Goal: Task Accomplishment & Management: Manage account settings

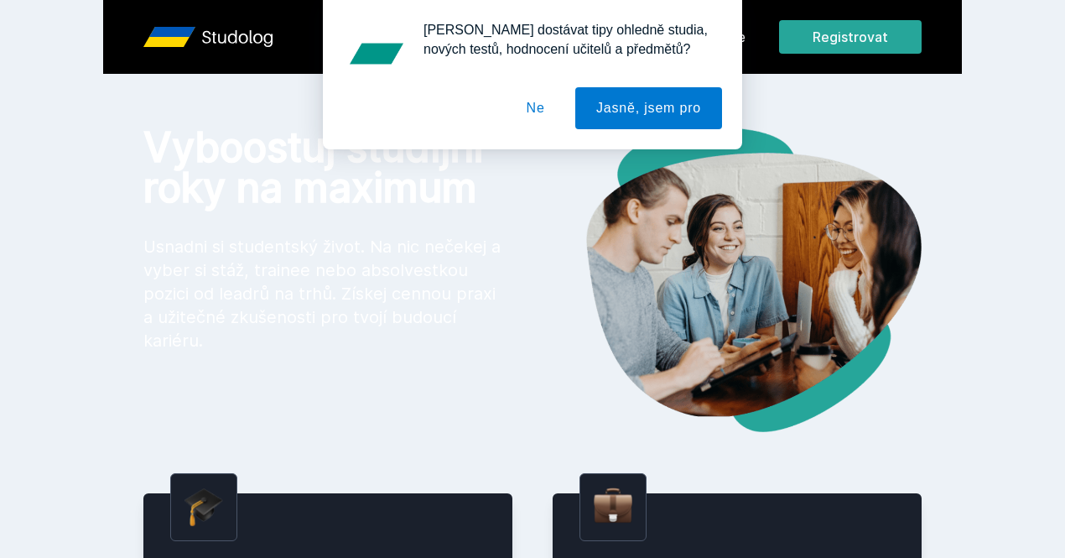
click at [548, 103] on button "Ne" at bounding box center [536, 108] width 60 height 42
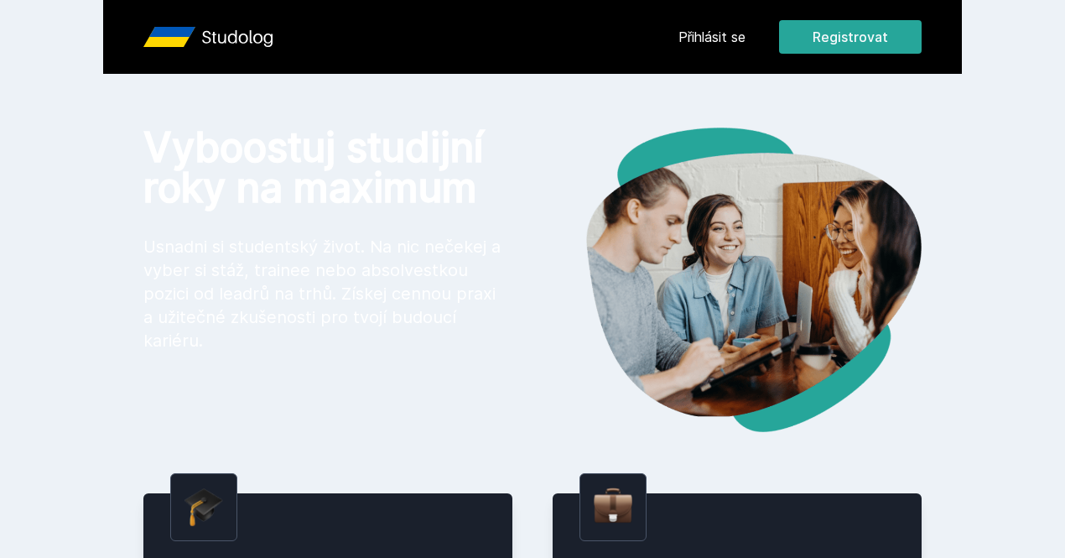
click at [746, 34] on link "Přihlásit se" at bounding box center [711, 37] width 67 height 20
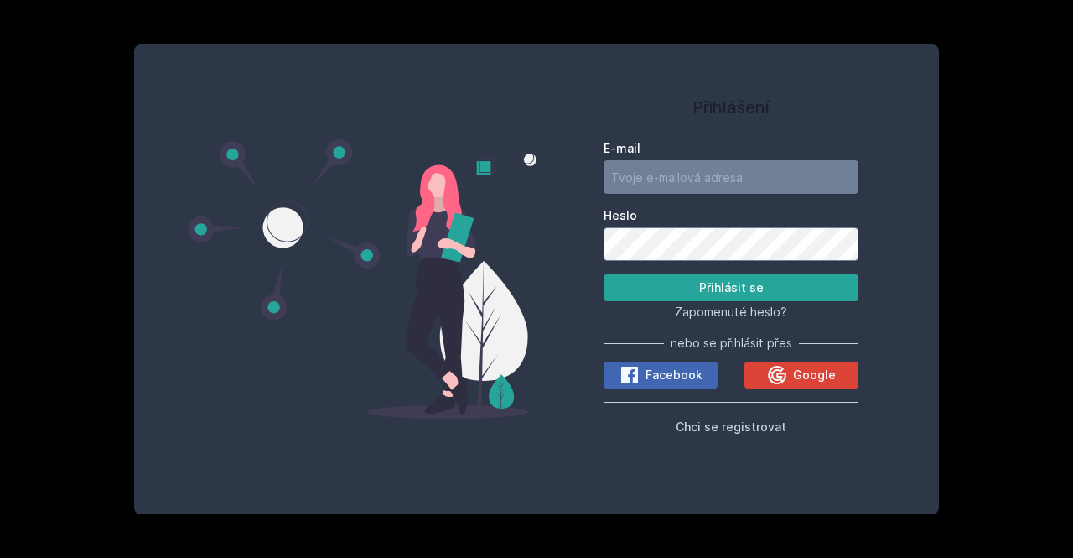
click at [742, 173] on input "E-mail" at bounding box center [731, 177] width 255 height 34
type input "[PERSON_NAME][EMAIL_ADDRESS][DOMAIN_NAME]"
click at [911, 502] on div "Přihlášení E-mail [PERSON_NAME][EMAIL_ADDRESS][DOMAIN_NAME] Heslo Přihlásit se …" at bounding box center [536, 279] width 805 height 470
click at [604, 274] on button "Přihlásit se" at bounding box center [731, 287] width 255 height 27
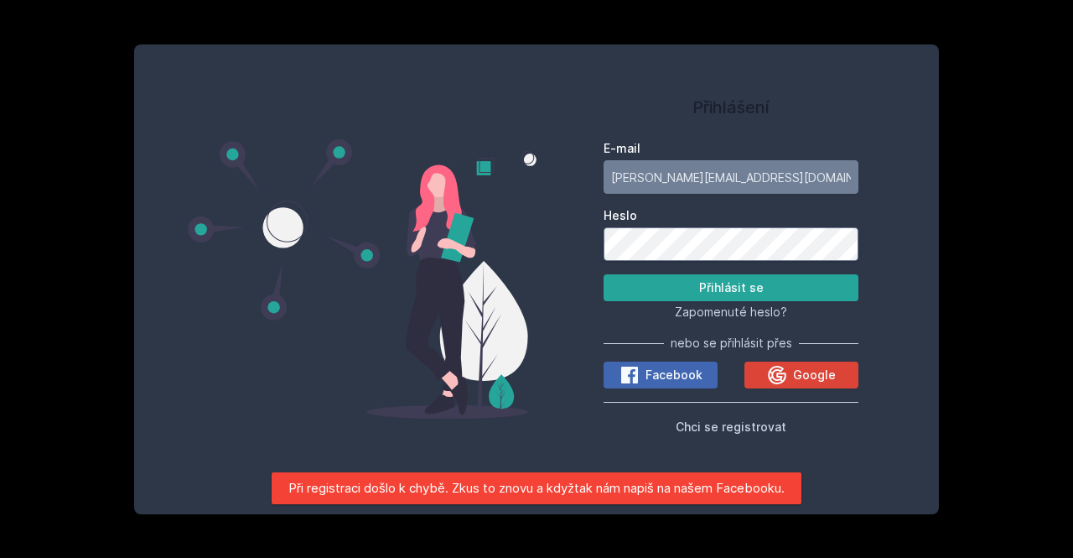
click at [486, 247] on div "Přihlášení E-mail [PERSON_NAME][EMAIL_ADDRESS][DOMAIN_NAME] Heslo Přihlásit se …" at bounding box center [536, 279] width 805 height 470
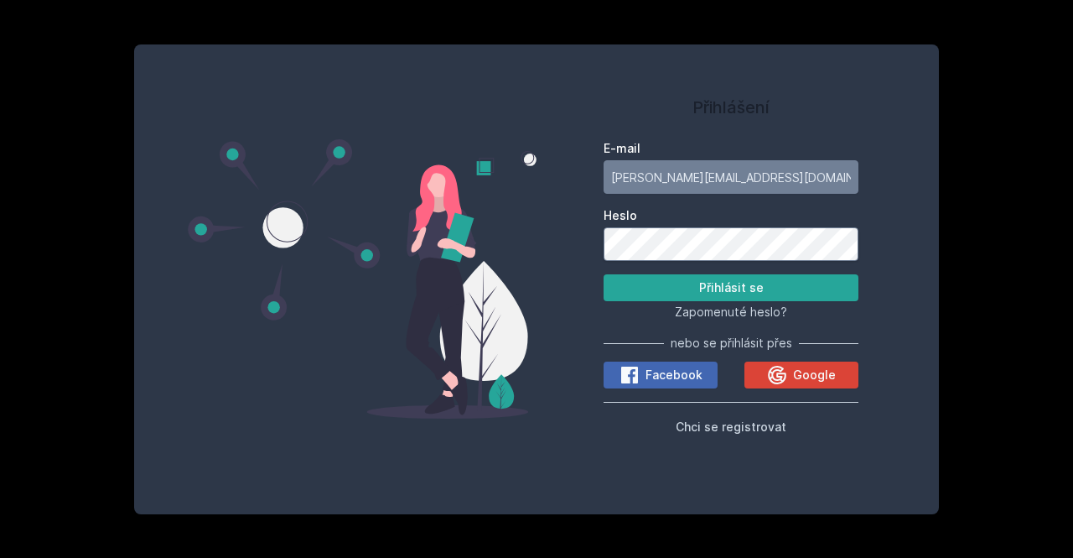
click at [604, 274] on button "Přihlásit se" at bounding box center [731, 287] width 255 height 27
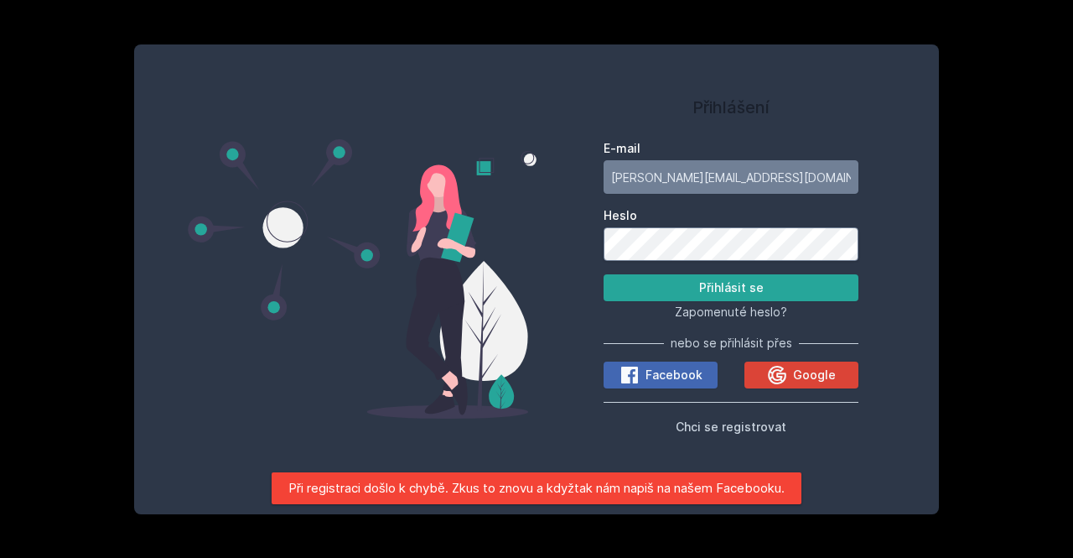
click at [476, 261] on div "Přihlášení E-mail [PERSON_NAME][EMAIL_ADDRESS][DOMAIN_NAME] Heslo Přihlásit se …" at bounding box center [536, 279] width 805 height 470
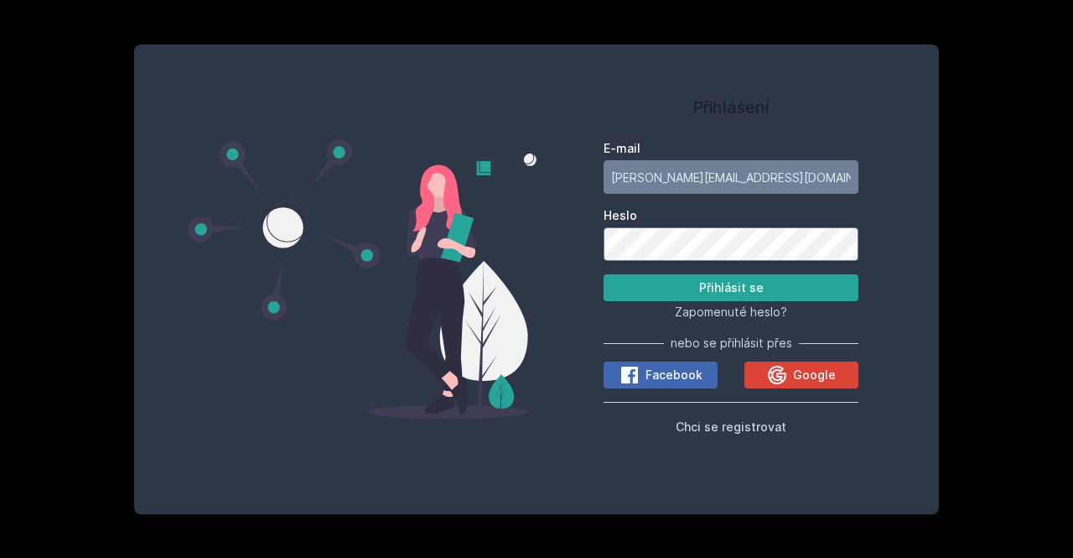
click at [604, 274] on button "Přihlásit se" at bounding box center [731, 287] width 255 height 27
click at [522, 241] on div "Přihlášení E-mail [PERSON_NAME][EMAIL_ADDRESS][DOMAIN_NAME] Heslo Přihlásit se …" at bounding box center [536, 279] width 805 height 470
click at [1006, 87] on div "Přihlášení E-mail [PERSON_NAME][EMAIL_ADDRESS][DOMAIN_NAME] Heslo Přihlásit se …" at bounding box center [536, 279] width 1073 height 558
click at [767, 169] on input "[PERSON_NAME][EMAIL_ADDRESS][DOMAIN_NAME]" at bounding box center [731, 177] width 255 height 34
drag, startPoint x: 798, startPoint y: 173, endPoint x: 507, endPoint y: 158, distance: 291.3
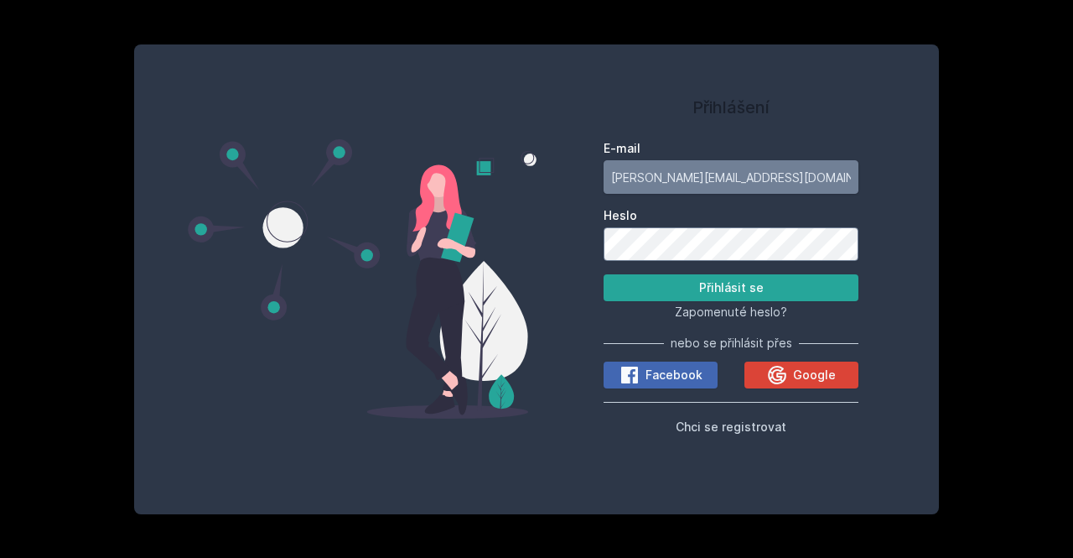
click at [507, 158] on div "Přihlášení E-mail [PERSON_NAME][EMAIL_ADDRESS][DOMAIN_NAME] Heslo Přihlásit se …" at bounding box center [536, 279] width 805 height 470
